Goal: Task Accomplishment & Management: Use online tool/utility

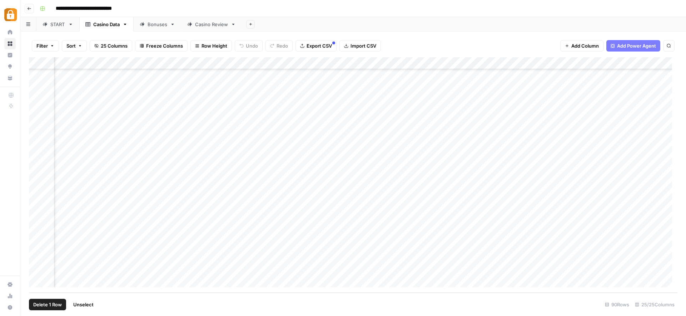
scroll to position [888, 0]
click at [36, 269] on div "Add Column" at bounding box center [353, 174] width 649 height 235
click at [37, 243] on div "Add Column" at bounding box center [353, 174] width 649 height 235
click at [60, 28] on link "START" at bounding box center [57, 24] width 43 height 14
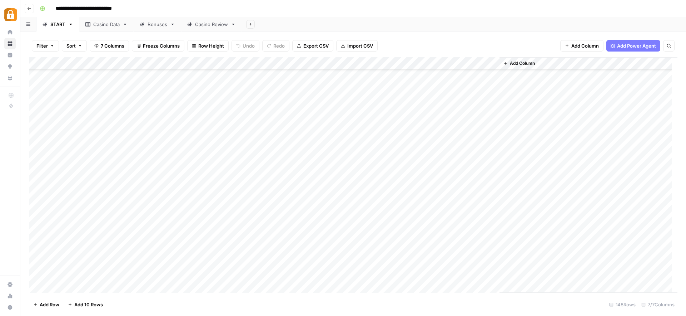
scroll to position [1587, 0]
click at [78, 274] on div "Add Column" at bounding box center [353, 174] width 649 height 235
click at [274, 275] on div "Add Column" at bounding box center [353, 174] width 649 height 235
click at [64, 285] on div "Add Column" at bounding box center [353, 174] width 649 height 235
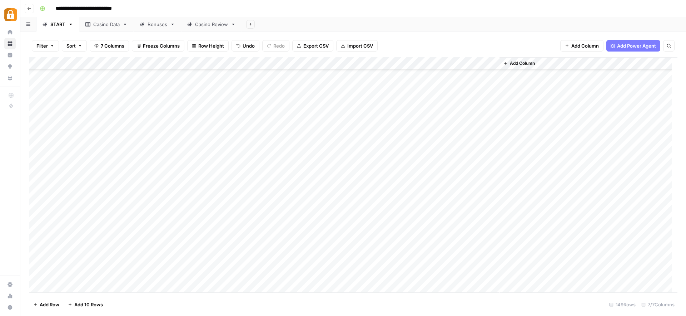
click at [67, 276] on div "Add Column" at bounding box center [353, 174] width 649 height 235
click at [273, 275] on div "Add Column" at bounding box center [353, 174] width 649 height 235
click at [60, 284] on div "Add Column" at bounding box center [353, 174] width 649 height 235
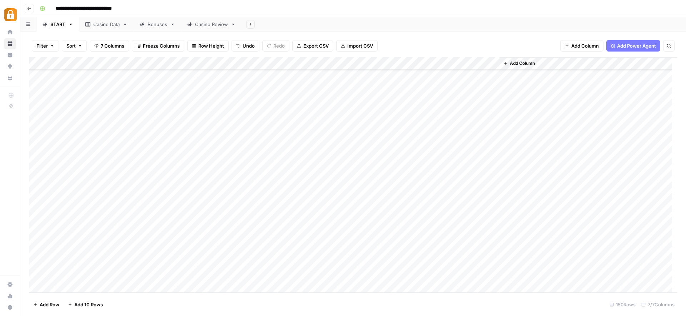
click at [104, 273] on div "Add Column" at bounding box center [353, 174] width 649 height 235
click at [273, 273] on div "Add Column" at bounding box center [353, 174] width 649 height 235
click at [104, 27] on div "Casino Data" at bounding box center [106, 24] width 26 height 7
click at [103, 258] on div "Add Column" at bounding box center [353, 174] width 649 height 235
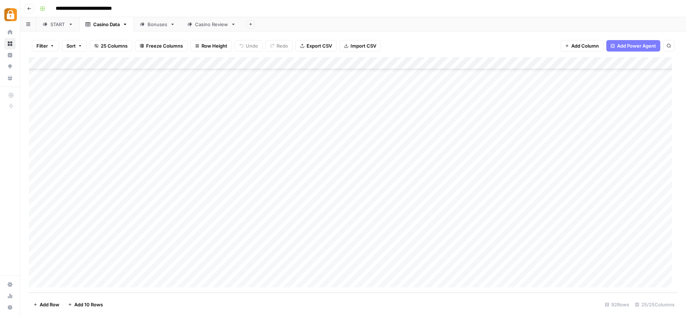
click at [103, 258] on div "Add Column" at bounding box center [353, 174] width 649 height 235
drag, startPoint x: 103, startPoint y: 258, endPoint x: 86, endPoint y: 259, distance: 16.8
click at [85, 257] on textarea "**********" at bounding box center [111, 257] width 114 height 10
type textarea "**********"
click at [99, 270] on div "Add Column" at bounding box center [353, 174] width 649 height 235
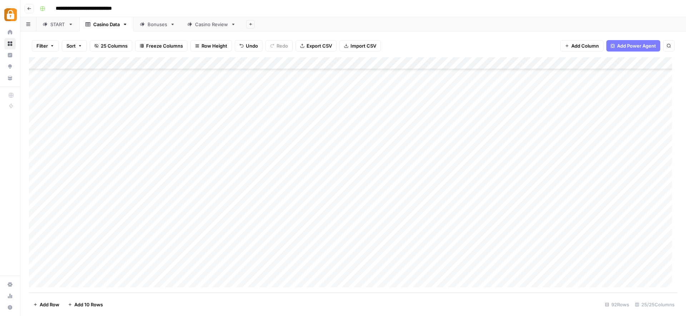
click at [99, 270] on div "Add Column" at bounding box center [353, 174] width 649 height 235
drag, startPoint x: 92, startPoint y: 268, endPoint x: 82, endPoint y: 268, distance: 9.7
click at [82, 268] on textarea "**********" at bounding box center [111, 270] width 114 height 10
type textarea "********"
click at [98, 258] on div "Add Column" at bounding box center [353, 174] width 649 height 235
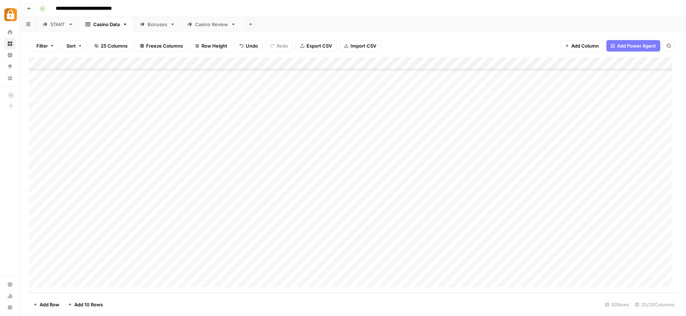
click at [90, 253] on div "Add Column" at bounding box center [353, 174] width 649 height 235
click at [203, 24] on div "Casino Review" at bounding box center [211, 24] width 33 height 7
click at [61, 280] on div "Add Column" at bounding box center [353, 174] width 649 height 235
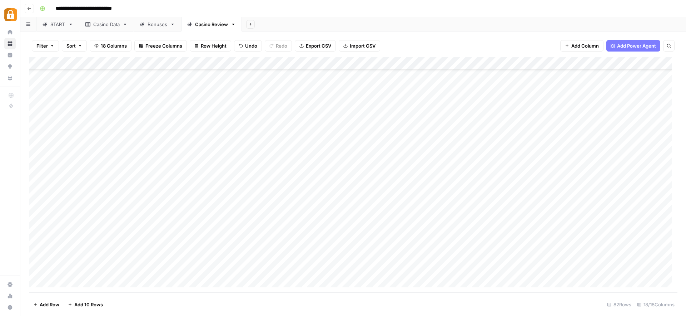
click at [61, 280] on div "Add Column" at bounding box center [353, 174] width 649 height 235
click at [143, 244] on div "Add Column" at bounding box center [353, 174] width 649 height 235
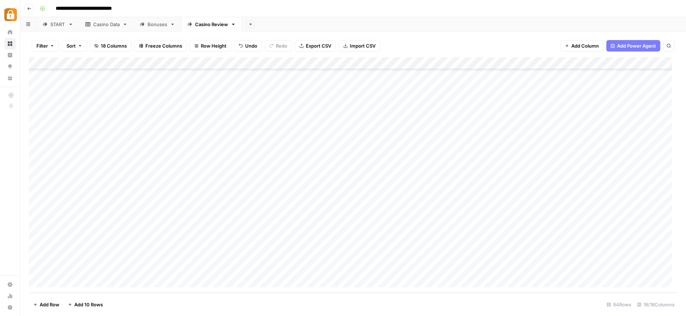
click at [144, 255] on div "Add Column" at bounding box center [353, 174] width 649 height 235
type textarea "********"
click at [143, 268] on div "Add Column" at bounding box center [353, 174] width 649 height 235
click at [95, 245] on div "Add Column" at bounding box center [353, 174] width 649 height 235
drag, startPoint x: 117, startPoint y: 250, endPoint x: 118, endPoint y: 269, distance: 18.6
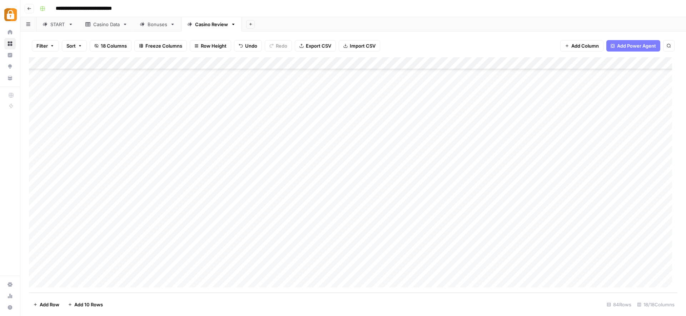
click at [118, 269] on div "Add Column" at bounding box center [353, 174] width 649 height 235
click at [56, 25] on div "START" at bounding box center [57, 24] width 15 height 7
click at [153, 24] on div "Bonuses" at bounding box center [158, 24] width 20 height 7
click at [113, 23] on div "Casino Data" at bounding box center [106, 24] width 26 height 7
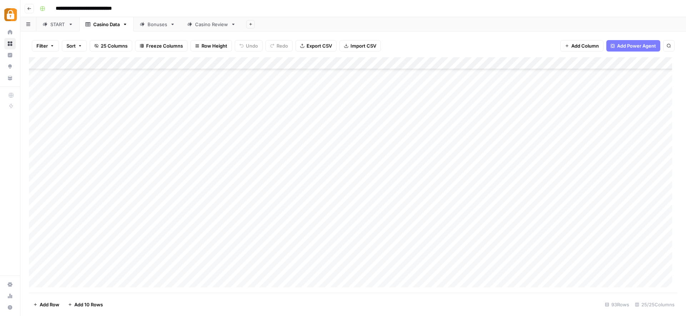
scroll to position [924, 0]
click at [86, 271] on div "Add Column" at bounding box center [353, 174] width 649 height 235
drag, startPoint x: 86, startPoint y: 271, endPoint x: 70, endPoint y: 267, distance: 16.8
click at [70, 267] on textarea "**********" at bounding box center [111, 270] width 114 height 10
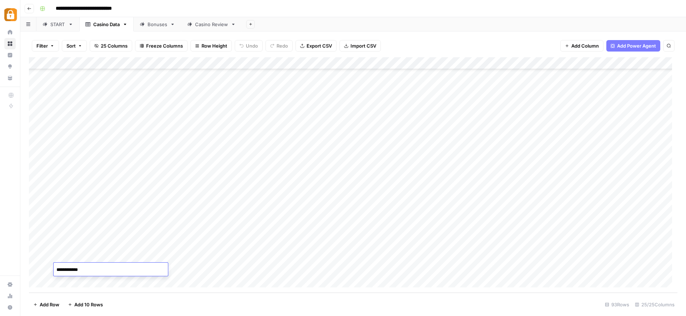
type textarea "*****"
click at [211, 284] on div "Add Column" at bounding box center [353, 174] width 649 height 235
click at [159, 27] on div "Bonuses" at bounding box center [158, 24] width 20 height 7
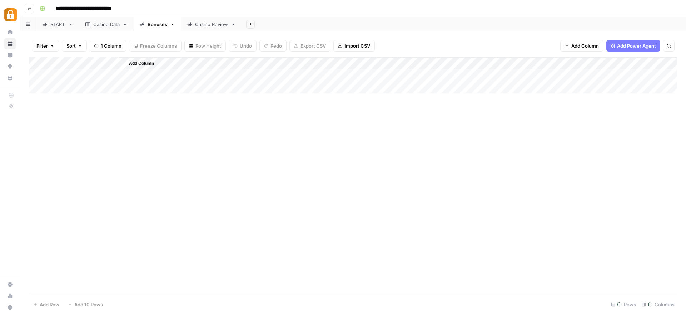
click at [211, 23] on div "Casino Review" at bounding box center [211, 24] width 33 height 7
click at [139, 266] on div "Add Column" at bounding box center [353, 174] width 649 height 235
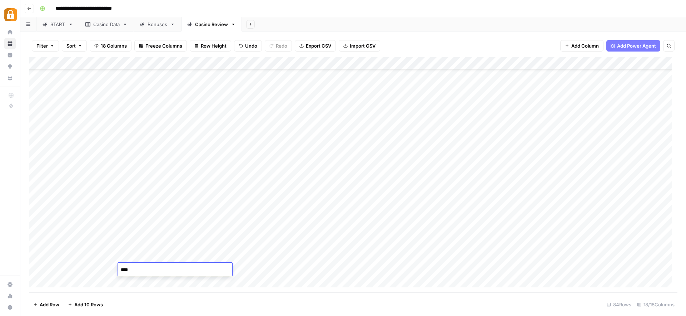
type textarea "*****"
click at [96, 234] on div "Add Column" at bounding box center [353, 174] width 649 height 235
drag, startPoint x: 117, startPoint y: 238, endPoint x: 114, endPoint y: 270, distance: 32.3
click at [114, 270] on div "Add Column" at bounding box center [353, 174] width 649 height 235
click at [359, 240] on div "Add Column" at bounding box center [353, 174] width 649 height 235
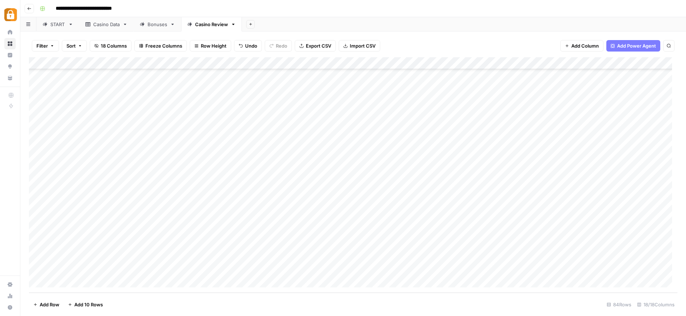
click at [242, 245] on div "Add Column" at bounding box center [353, 174] width 649 height 235
click at [245, 256] on div "Add Column" at bounding box center [353, 174] width 649 height 235
click at [243, 266] on div "Add Column" at bounding box center [353, 174] width 649 height 235
click at [538, 243] on div "Add Column" at bounding box center [353, 174] width 649 height 235
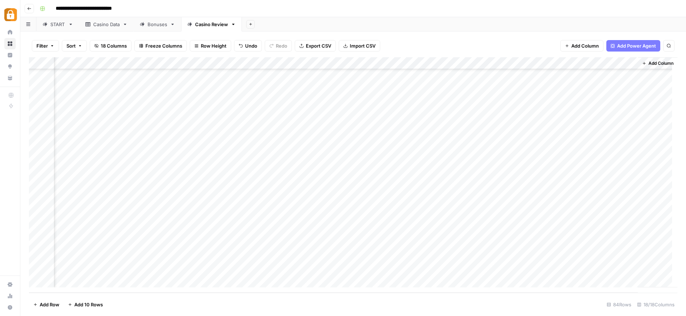
click at [538, 244] on div "Add Column" at bounding box center [353, 174] width 649 height 235
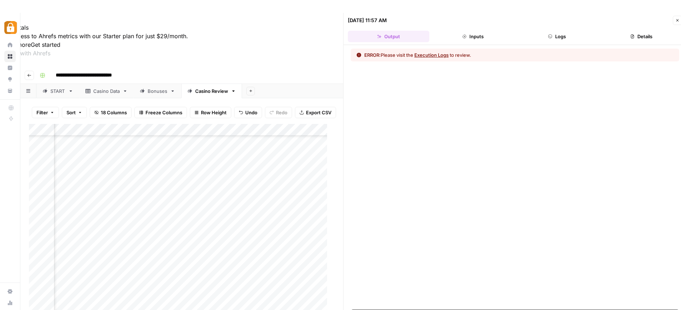
click at [310, 70] on div "**********" at bounding box center [355, 75] width 637 height 11
click at [675, 20] on icon "button" at bounding box center [677, 20] width 4 height 4
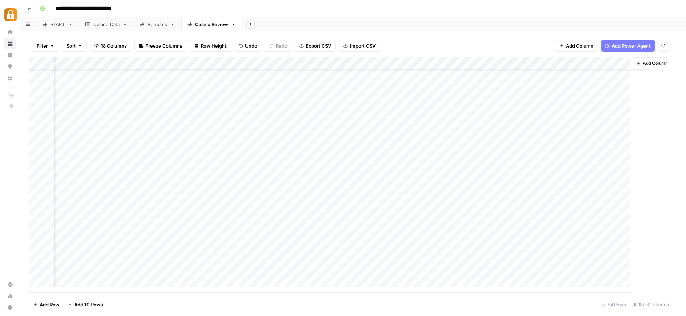
scroll to position [815, 826]
click at [527, 246] on div "Add Column" at bounding box center [353, 174] width 649 height 235
click at [527, 246] on div at bounding box center [544, 244] width 65 height 13
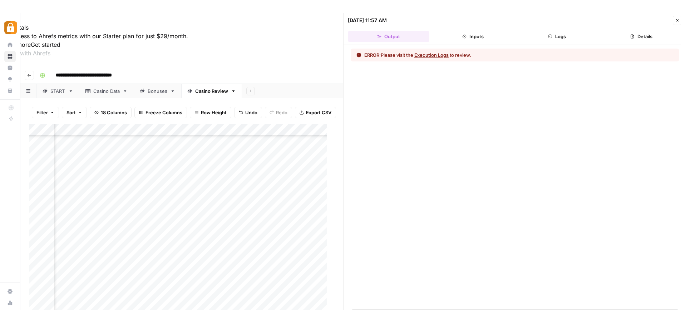
click at [676, 23] on button "Close" at bounding box center [677, 20] width 9 height 9
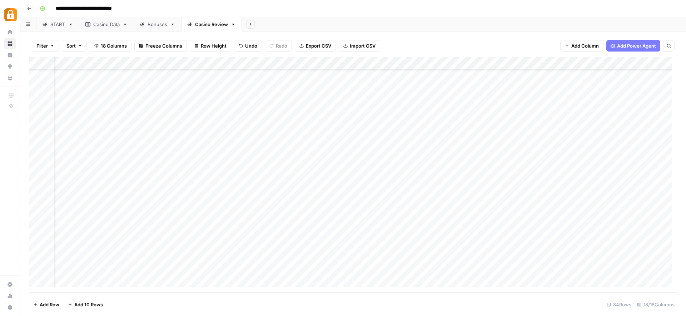
scroll to position [815, 0]
click at [104, 247] on div "Add Column" at bounding box center [353, 174] width 649 height 235
click at [155, 244] on div "Add Column" at bounding box center [353, 174] width 649 height 235
click at [156, 254] on div "Add Column" at bounding box center [353, 174] width 649 height 235
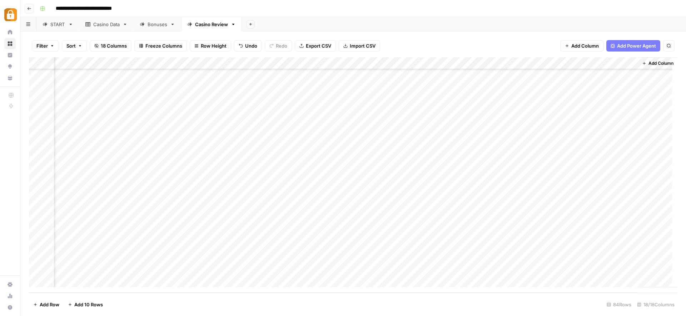
click at [534, 255] on div "Add Column" at bounding box center [353, 174] width 649 height 235
click at [537, 269] on div "Add Column" at bounding box center [353, 174] width 649 height 235
click at [552, 257] on div "Add Column" at bounding box center [353, 174] width 649 height 235
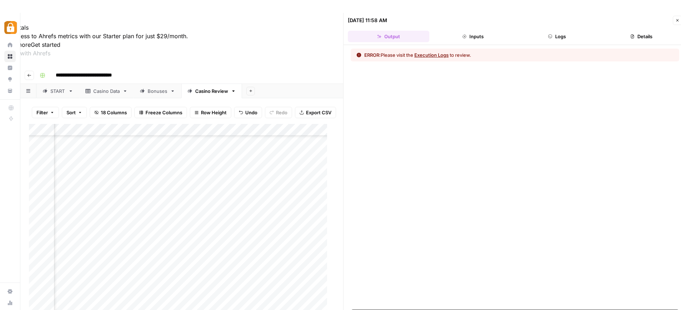
click at [437, 56] on button "Execution Logs" at bounding box center [431, 54] width 34 height 7
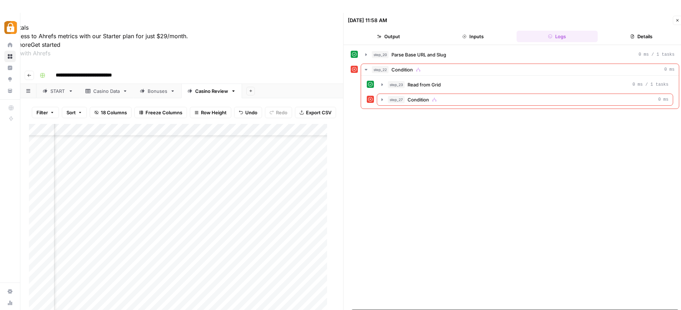
click at [408, 137] on div "step_20 Parse Base URL and Slug 0 ms / 1 tasks step_22 Condition 0 ms step_23 R…" at bounding box center [515, 178] width 329 height 258
click at [403, 120] on div "step_20 Parse Base URL and Slug 0 ms / 1 tasks step_22 Condition 0 ms step_23 R…" at bounding box center [515, 178] width 329 height 258
click at [676, 21] on icon "button" at bounding box center [677, 20] width 4 height 4
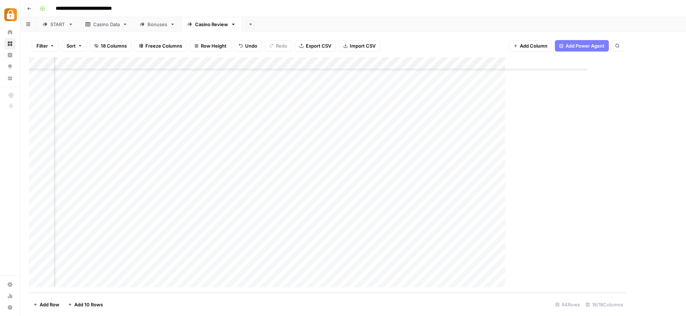
scroll to position [815, 826]
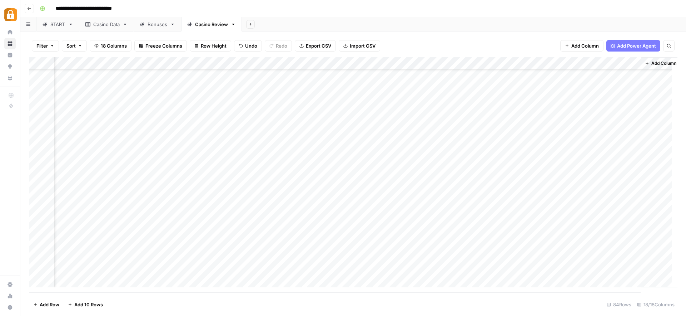
drag, startPoint x: 590, startPoint y: 249, endPoint x: 595, endPoint y: 275, distance: 26.9
click at [595, 275] on div "Add Column" at bounding box center [353, 174] width 649 height 235
click at [594, 269] on div "Add Column" at bounding box center [353, 174] width 649 height 235
click at [595, 258] on div "Add Column" at bounding box center [353, 174] width 649 height 235
click at [595, 252] on div "Add Column" at bounding box center [353, 174] width 649 height 235
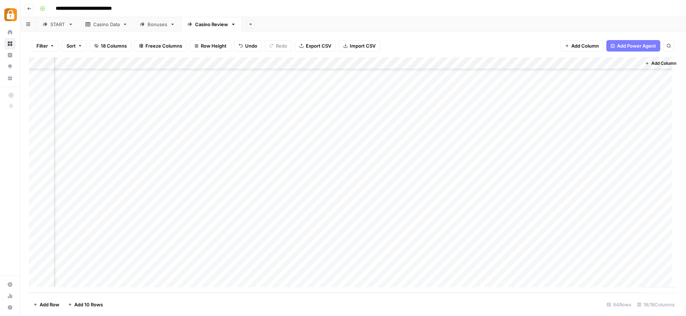
click at [595, 246] on div "Add Column" at bounding box center [353, 174] width 649 height 235
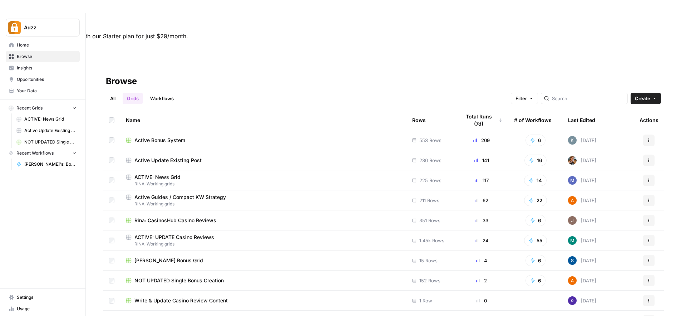
click at [186, 137] on div "Active Bonus System" at bounding box center [263, 140] width 275 height 7
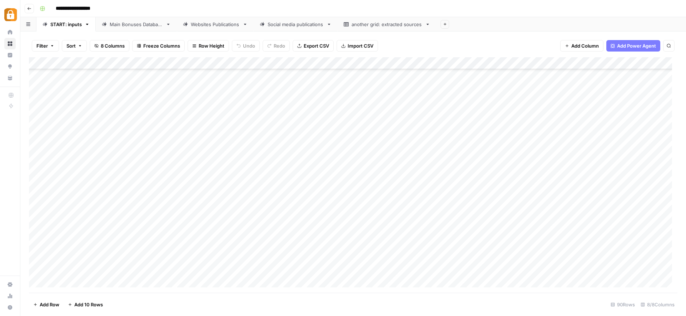
scroll to position [552, 0]
click at [190, 172] on div "Add Column" at bounding box center [353, 174] width 649 height 235
click at [140, 25] on div "Main Bonuses Database" at bounding box center [136, 24] width 53 height 7
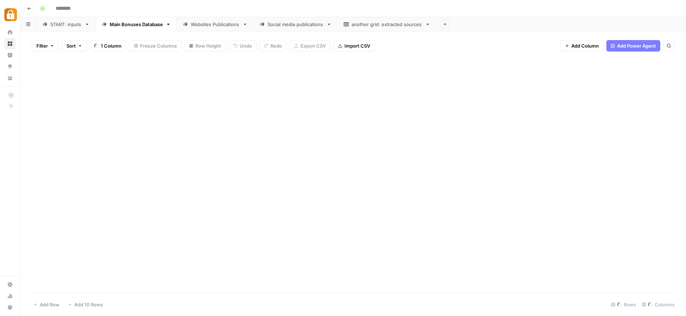
type input "**********"
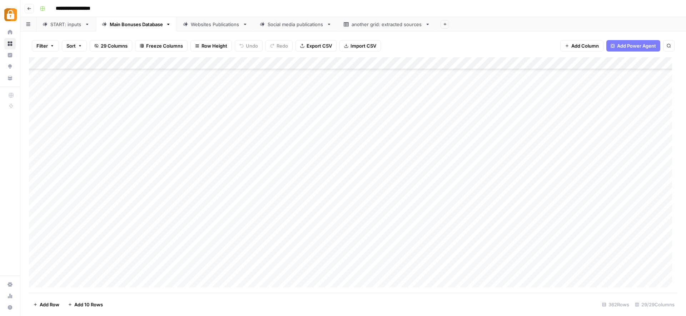
scroll to position [3630, 0]
click at [278, 107] on div "Add Column" at bounding box center [353, 174] width 649 height 235
drag, startPoint x: 305, startPoint y: 109, endPoint x: 301, endPoint y: 222, distance: 113.4
click at [301, 222] on div "Add Column" at bounding box center [353, 174] width 649 height 235
click at [342, 114] on div "Add Column" at bounding box center [353, 174] width 649 height 235
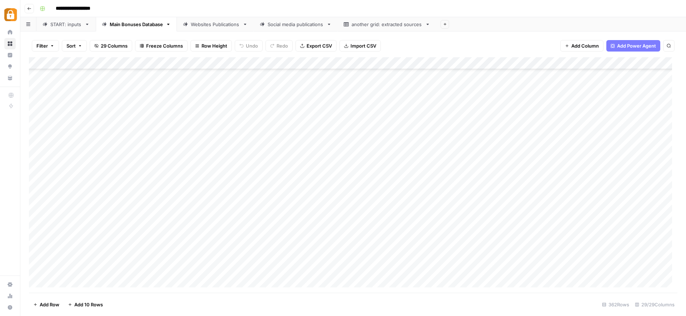
drag, startPoint x: 282, startPoint y: 120, endPoint x: 281, endPoint y: 220, distance: 100.5
click at [281, 220] on div "Add Column" at bounding box center [353, 174] width 649 height 235
click at [447, 116] on div "Add Column" at bounding box center [353, 174] width 649 height 235
click at [446, 128] on div "Add Column" at bounding box center [353, 174] width 649 height 235
click at [444, 142] on div "Add Column" at bounding box center [353, 174] width 649 height 235
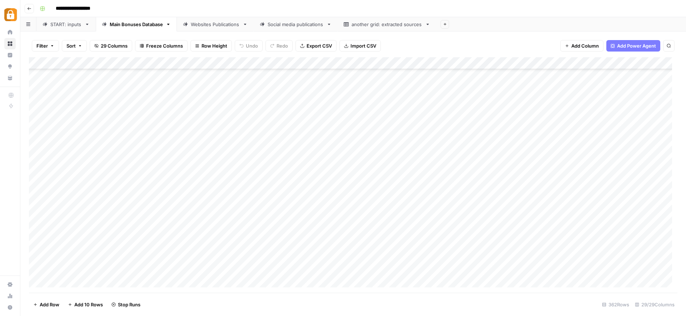
click at [447, 152] on div "Add Column" at bounding box center [353, 174] width 649 height 235
click at [446, 163] on div "Add Column" at bounding box center [353, 174] width 649 height 235
click at [446, 176] on div "Add Column" at bounding box center [353, 174] width 649 height 235
click at [447, 188] on div "Add Column" at bounding box center [353, 174] width 649 height 235
click at [447, 200] on div "Add Column" at bounding box center [353, 174] width 649 height 235
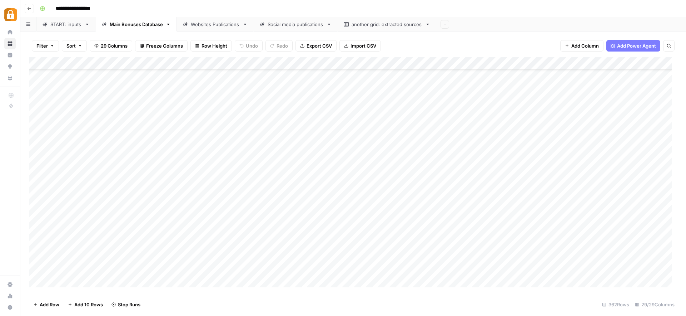
click at [449, 213] on div "Add Column" at bounding box center [353, 174] width 649 height 235
click at [445, 226] on div "Add Column" at bounding box center [353, 174] width 649 height 235
click at [544, 117] on div "Add Column" at bounding box center [353, 174] width 649 height 235
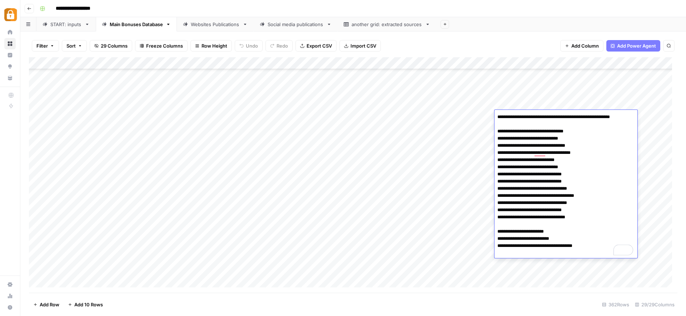
click at [328, 134] on div "Add Column" at bounding box center [353, 174] width 649 height 235
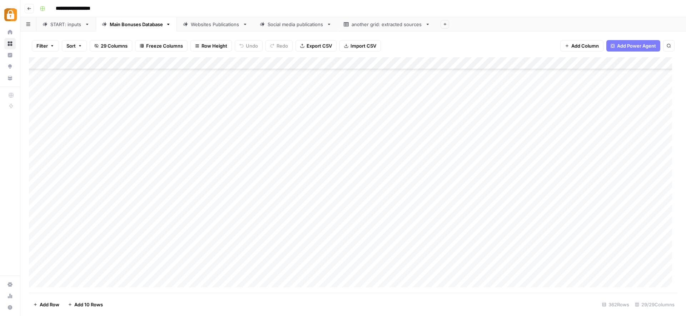
click at [200, 10] on div "**********" at bounding box center [358, 8] width 642 height 11
click at [38, 115] on div "Add Column" at bounding box center [353, 174] width 649 height 235
click at [38, 128] on div "Add Column" at bounding box center [353, 174] width 649 height 235
click at [36, 139] on div "Add Column" at bounding box center [353, 174] width 649 height 235
click at [37, 153] on div "Add Column" at bounding box center [353, 174] width 649 height 235
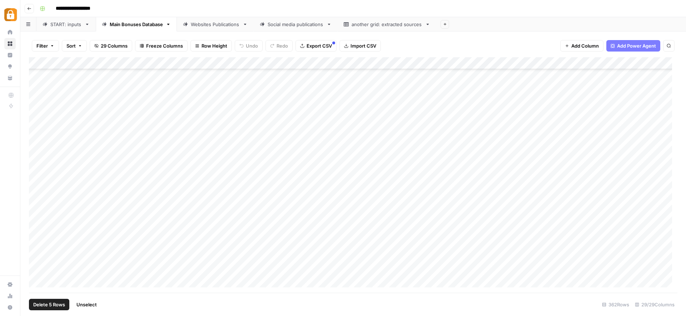
click at [36, 164] on div "Add Column" at bounding box center [353, 174] width 649 height 235
click at [36, 174] on div "Add Column" at bounding box center [353, 174] width 649 height 235
click at [36, 187] on div "Add Column" at bounding box center [353, 174] width 649 height 235
click at [35, 200] on div "Add Column" at bounding box center [353, 174] width 649 height 235
click at [36, 212] on div "Add Column" at bounding box center [353, 174] width 649 height 235
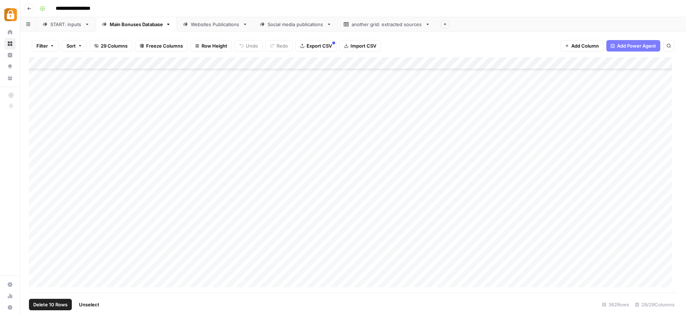
click at [38, 223] on div "Add Column" at bounding box center [353, 174] width 649 height 235
click at [217, 24] on div "Websites Publications" at bounding box center [215, 24] width 49 height 7
click at [167, 270] on div "Add Column" at bounding box center [353, 174] width 649 height 235
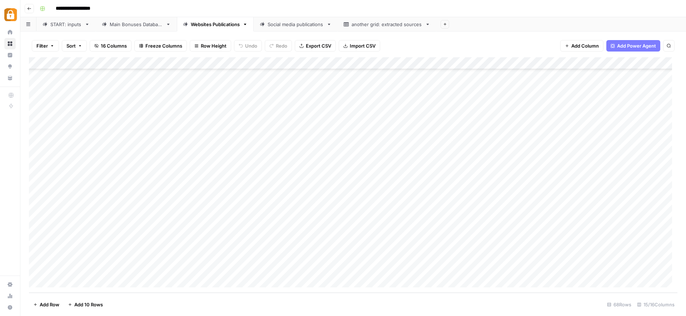
click at [182, 277] on div "Add Column" at bounding box center [353, 174] width 649 height 235
click at [72, 23] on div "START: inputs" at bounding box center [65, 24] width 31 height 7
click at [61, 282] on div "Add Column" at bounding box center [353, 174] width 649 height 235
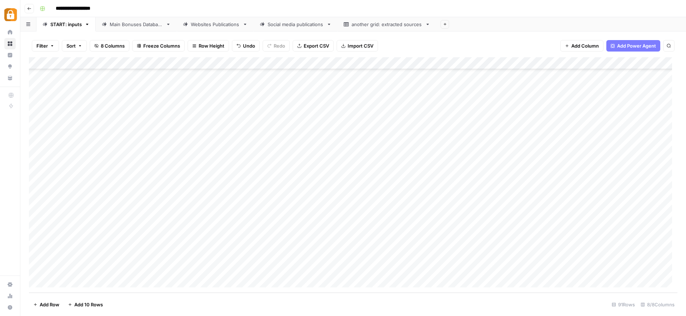
click at [61, 281] on div "Add Column" at bounding box center [353, 174] width 649 height 235
click at [132, 268] on div "Add Column" at bounding box center [353, 174] width 649 height 235
click at [139, 269] on div "Add Column" at bounding box center [353, 174] width 649 height 235
click at [139, 269] on input "text" at bounding box center [158, 272] width 62 height 6
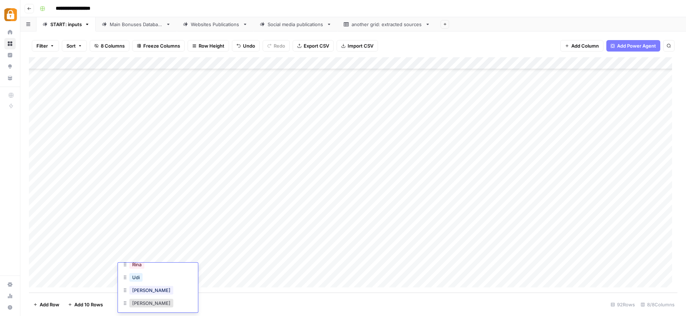
scroll to position [76, 0]
click at [148, 285] on div "[PERSON_NAME]" at bounding box center [158, 285] width 72 height 13
click at [140, 285] on button "[PERSON_NAME]" at bounding box center [151, 285] width 44 height 9
click at [233, 271] on div "Add Column" at bounding box center [353, 174] width 649 height 235
click at [287, 267] on div "Add Column" at bounding box center [353, 174] width 649 height 235
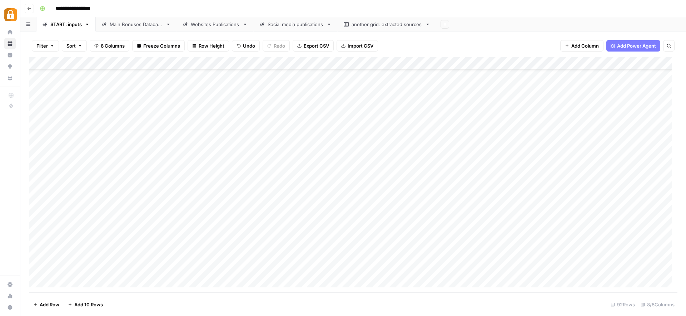
click at [424, 263] on div "Add Column" at bounding box center [353, 174] width 649 height 235
click at [424, 268] on button "Official Site" at bounding box center [421, 267] width 30 height 9
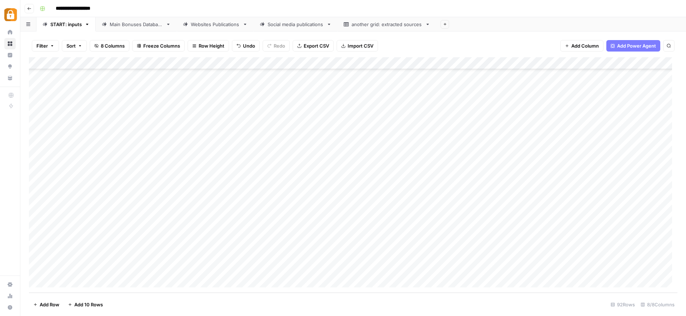
click at [609, 269] on div "Add Column" at bounding box center [353, 174] width 649 height 235
click at [398, 43] on div "Filter Sort 8 Columns Freeze Columns Row Height Undo Redo Export CSV Import CSV…" at bounding box center [353, 45] width 649 height 23
